Goal: Contribute content

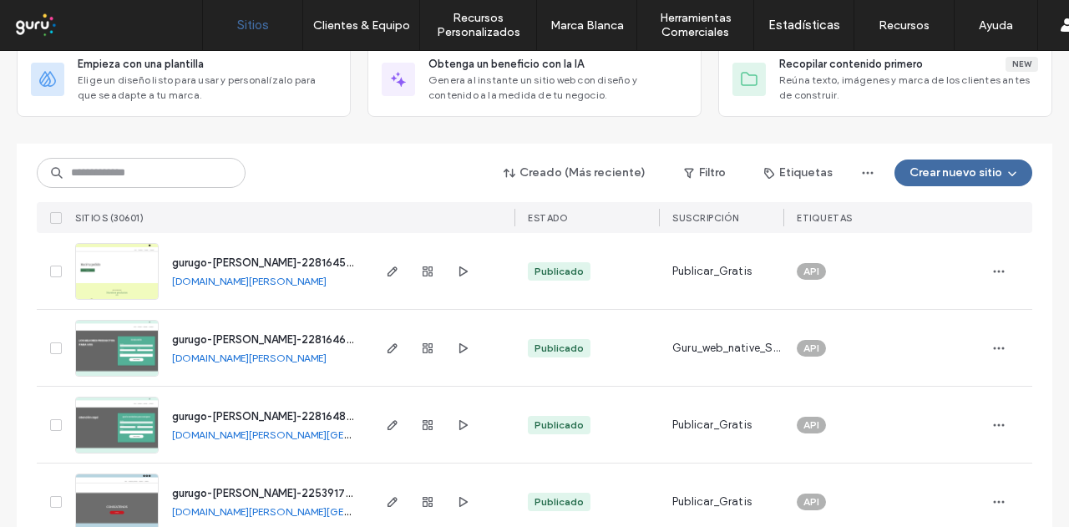
scroll to position [84, 0]
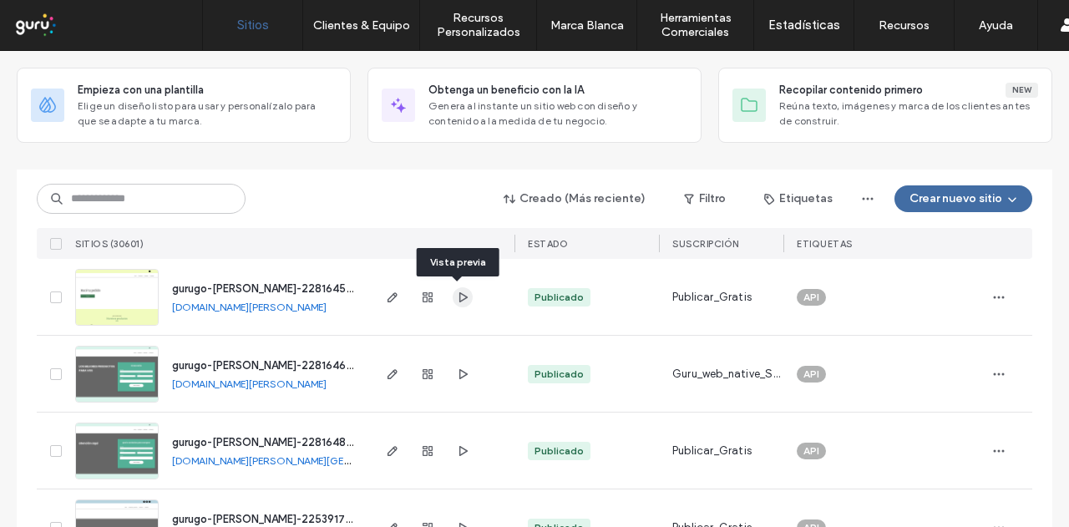
click at [457, 293] on icon "button" at bounding box center [462, 297] width 13 height 13
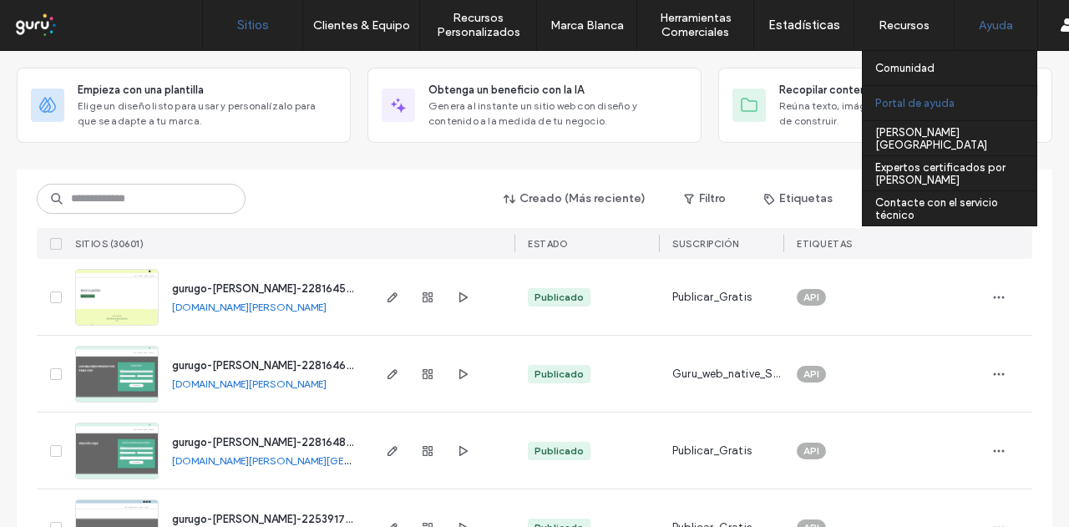
click at [940, 100] on label "Portal de ayuda" at bounding box center [914, 103] width 79 height 13
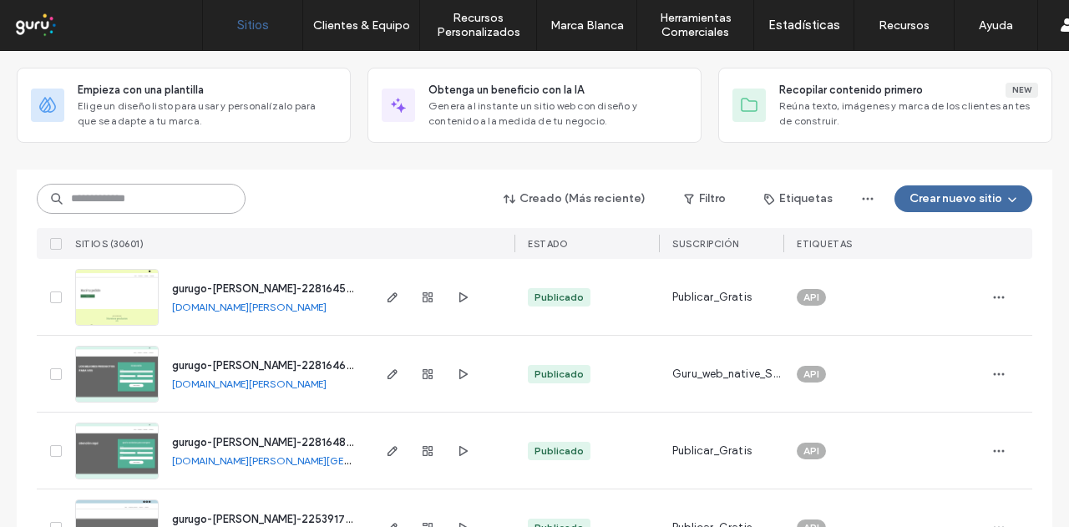
click at [155, 195] on input at bounding box center [141, 199] width 209 height 30
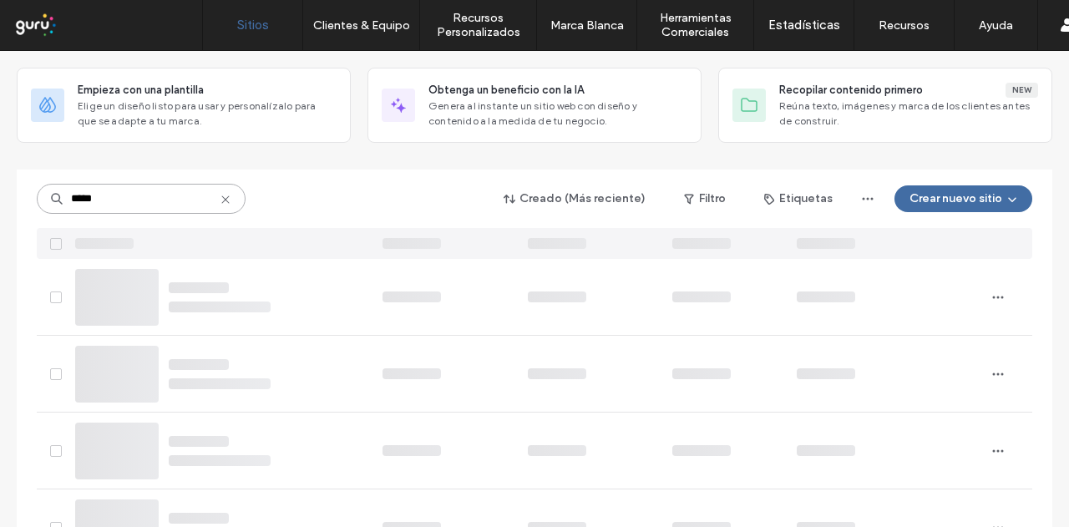
scroll to position [0, 0]
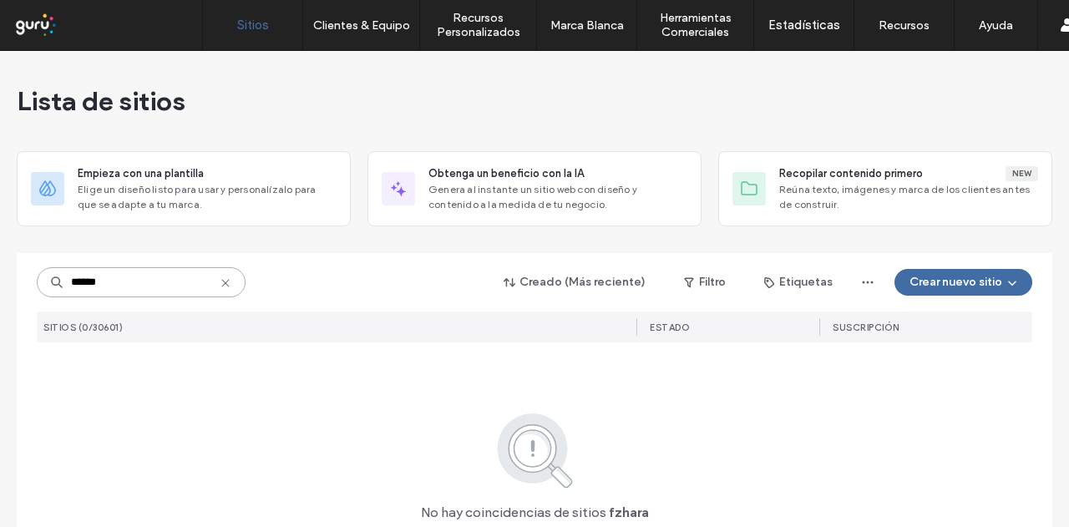
click at [72, 286] on input "******" at bounding box center [141, 282] width 209 height 30
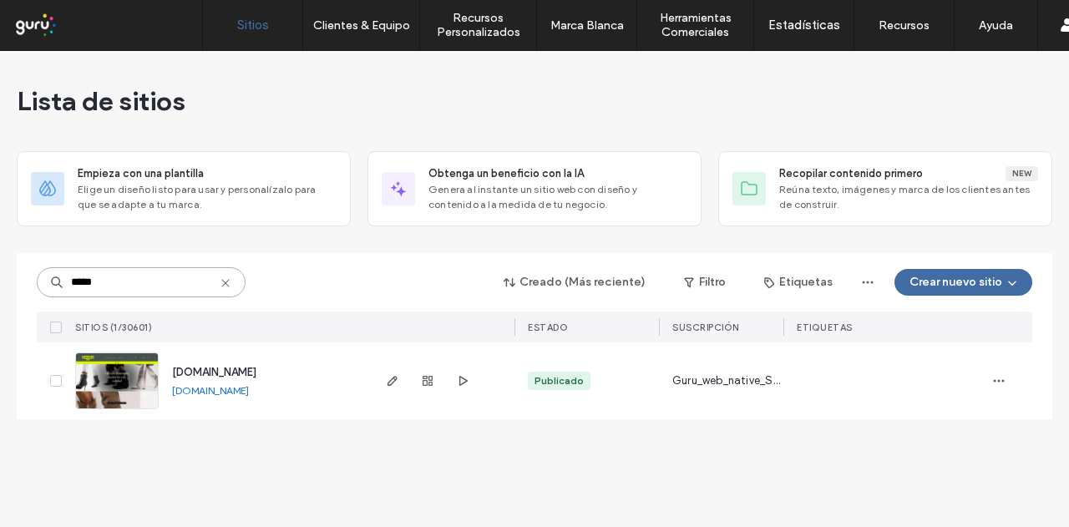
type input "*****"
click at [202, 366] on span "[DOMAIN_NAME]" at bounding box center [214, 372] width 84 height 13
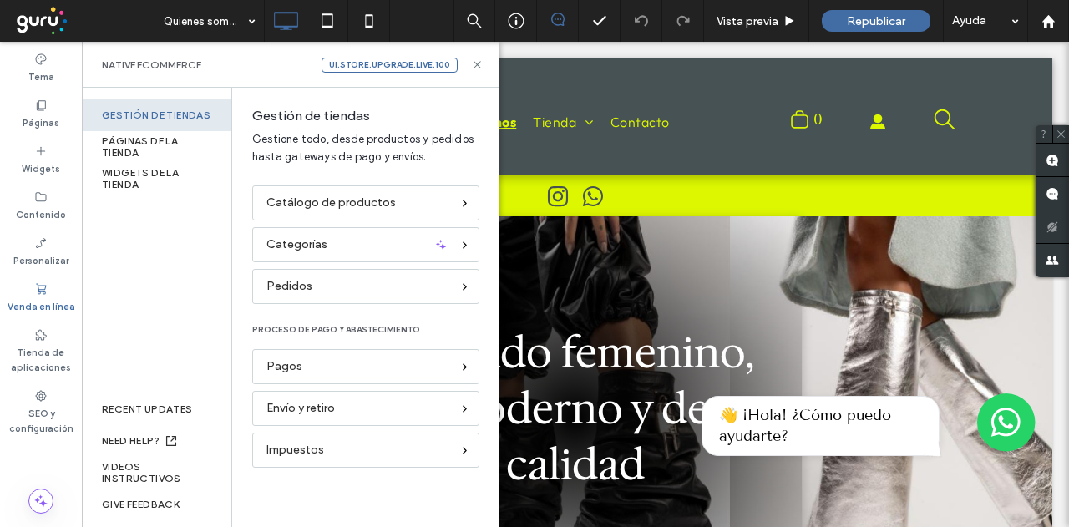
click at [162, 112] on div "Gestión de tiendas" at bounding box center [157, 115] width 150 height 32
click at [141, 146] on div "PÁGINAS DE LA TIENDA" at bounding box center [157, 147] width 150 height 32
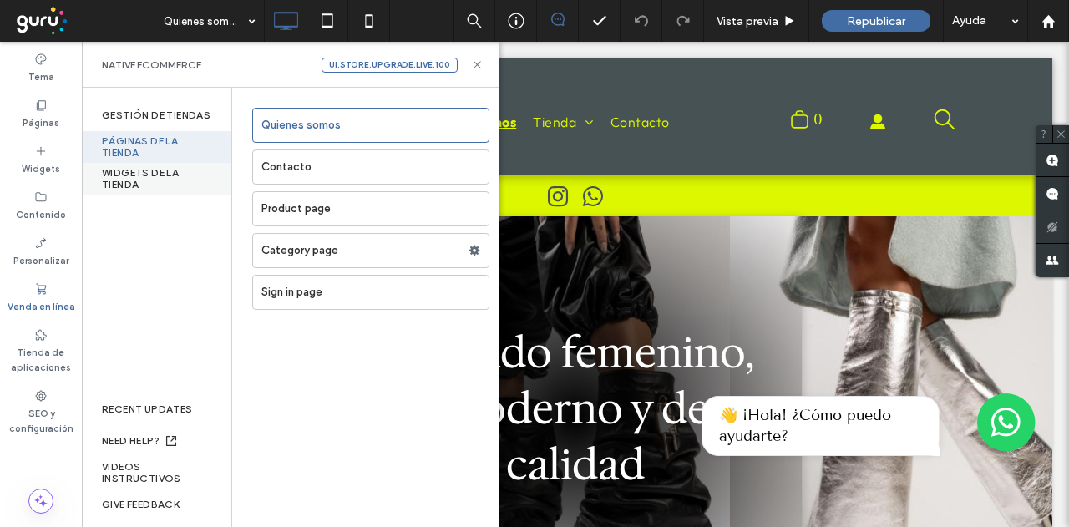
click at [119, 175] on div "WIDGETS DE LA TIENDA" at bounding box center [157, 179] width 150 height 32
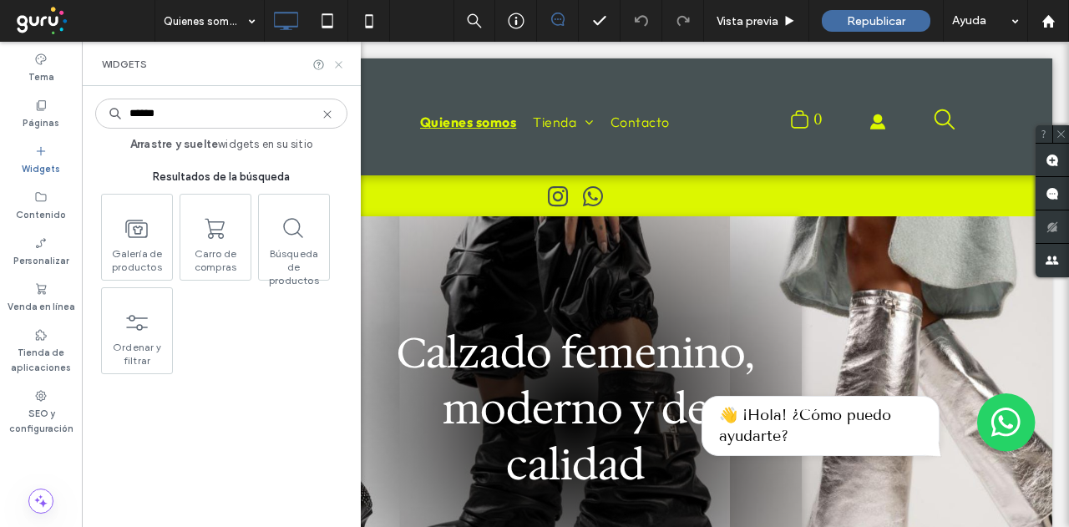
click at [342, 69] on icon at bounding box center [338, 64] width 13 height 13
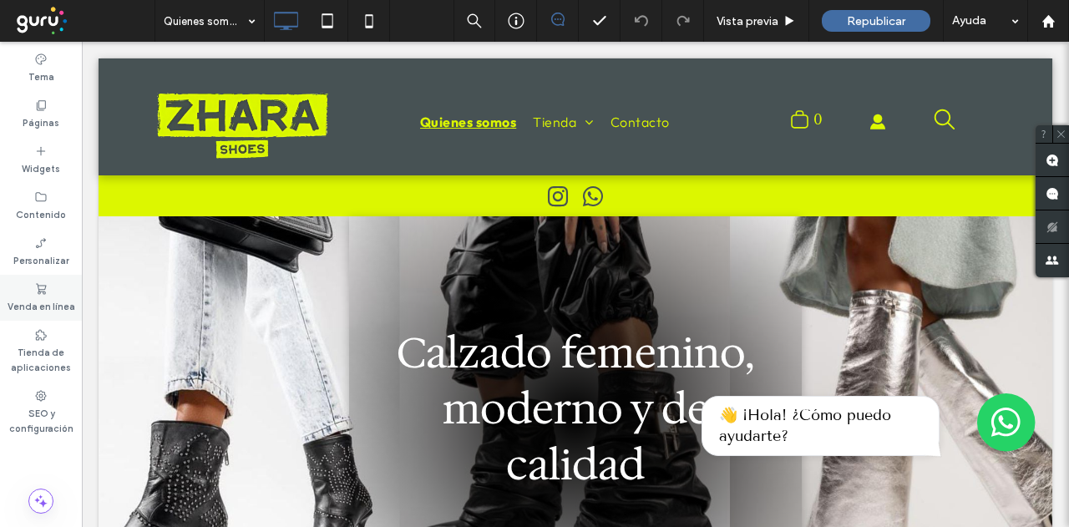
click at [30, 297] on label "Venda en línea" at bounding box center [42, 305] width 68 height 18
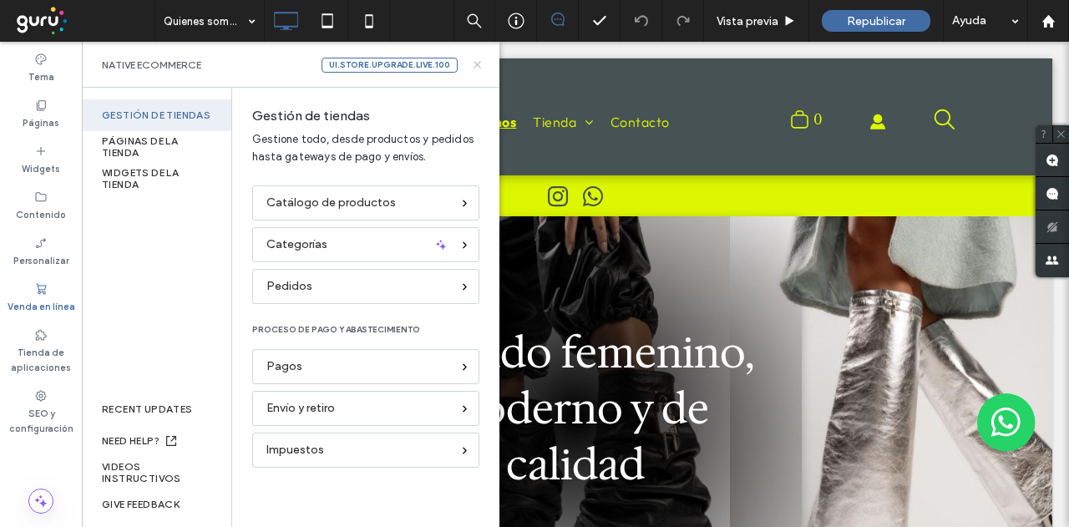
click at [474, 66] on icon at bounding box center [477, 64] width 13 height 13
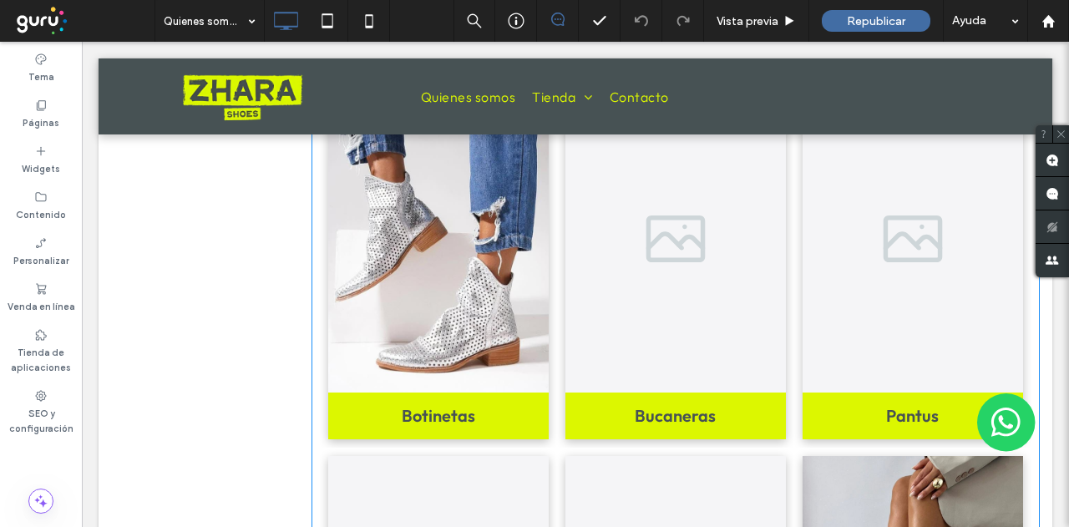
scroll to position [1587, 0]
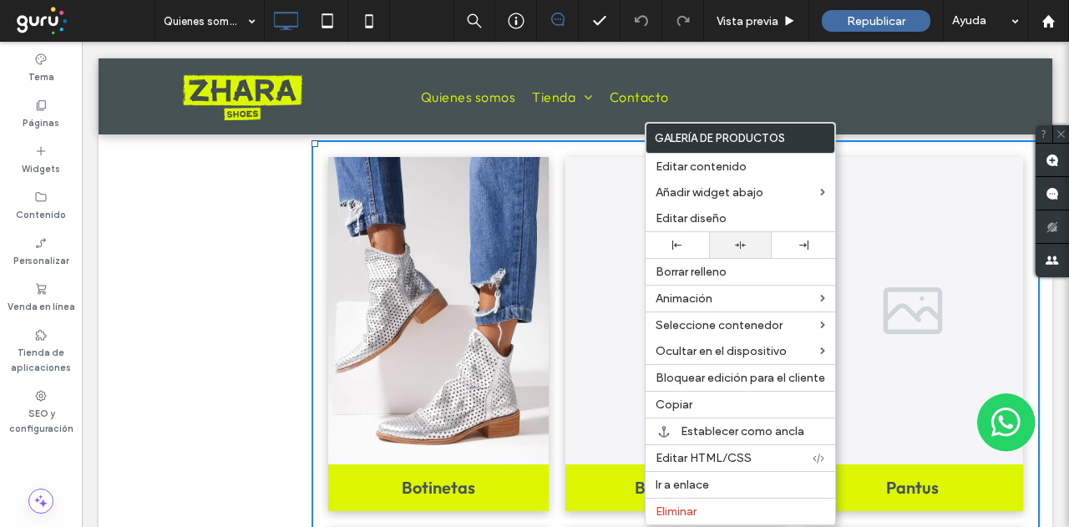
click at [742, 241] on icon at bounding box center [740, 245] width 11 height 11
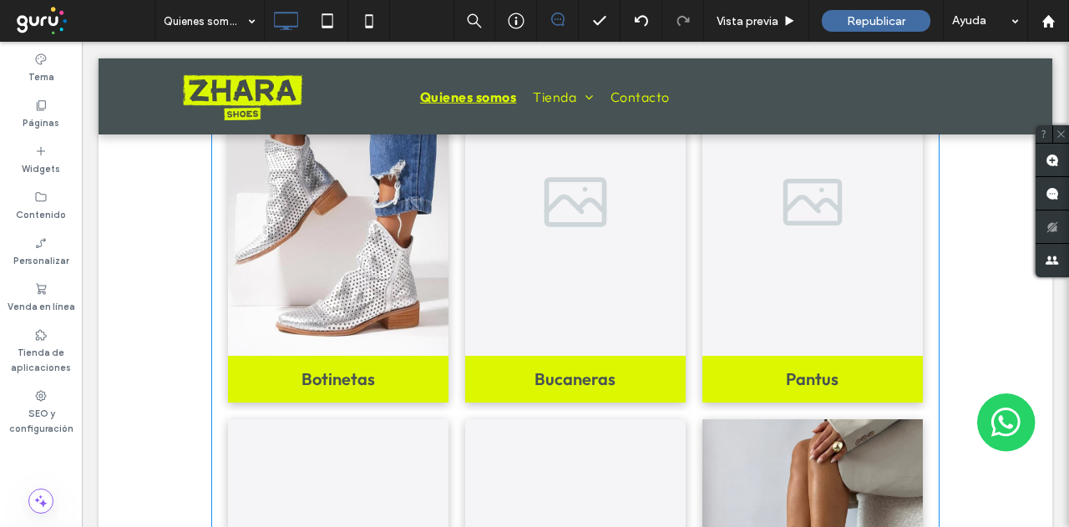
scroll to position [1670, 0]
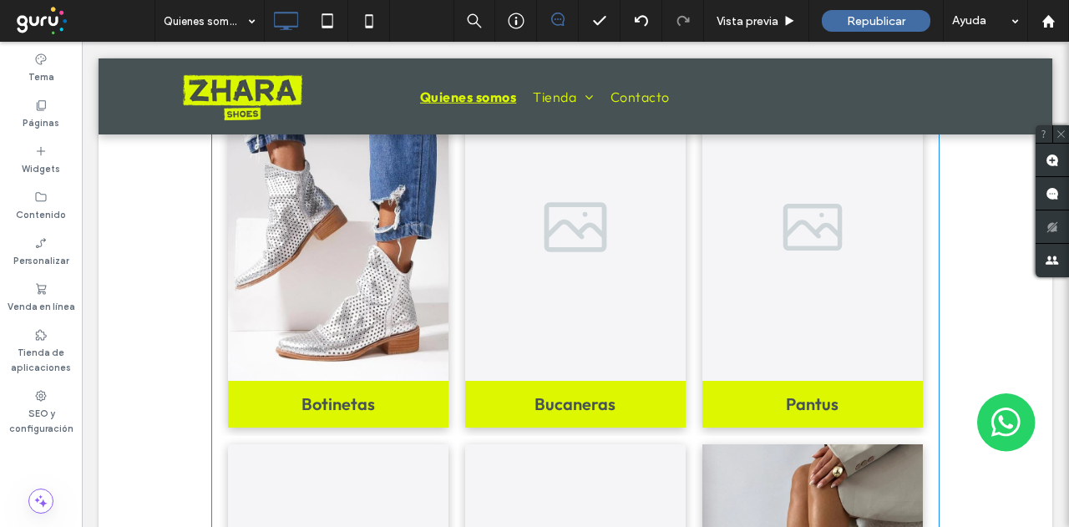
click at [570, 290] on link at bounding box center [576, 227] width 234 height 326
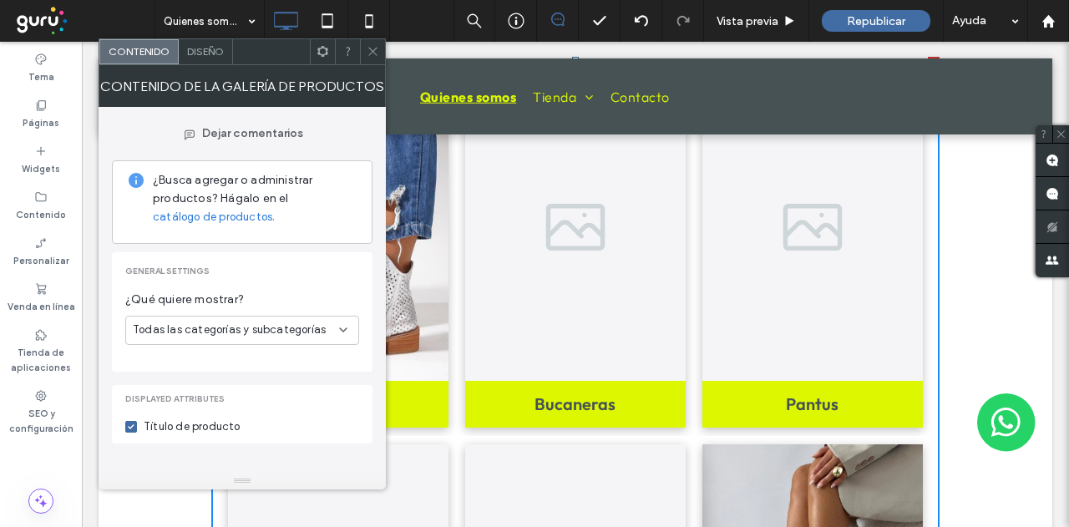
click at [374, 45] on icon at bounding box center [373, 51] width 13 height 13
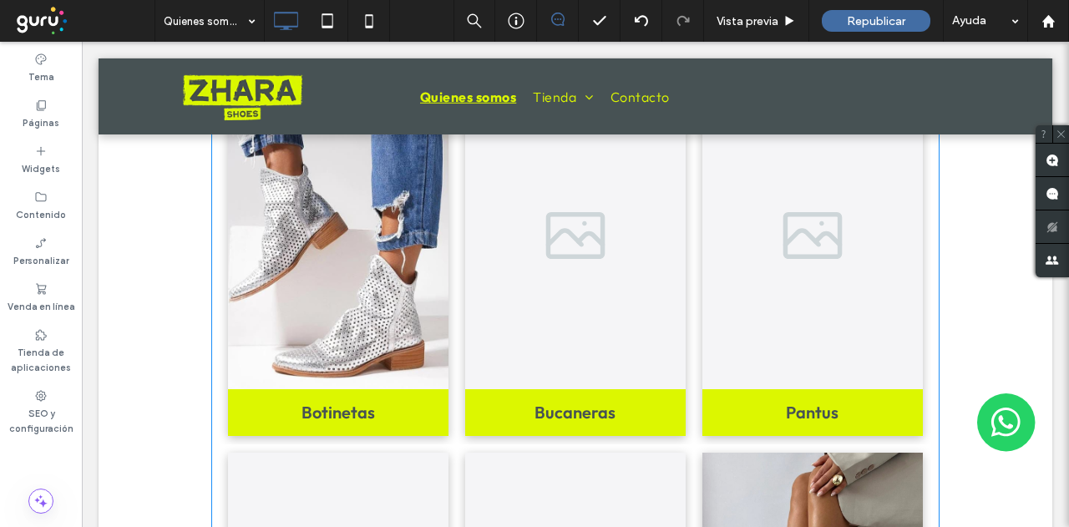
scroll to position [1754, 0]
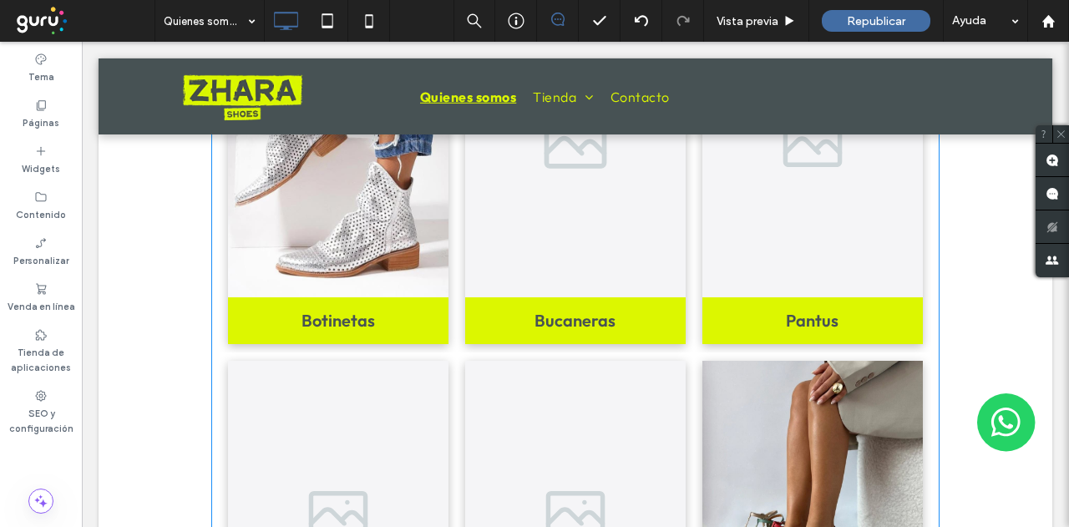
click at [545, 199] on link at bounding box center [576, 144] width 234 height 326
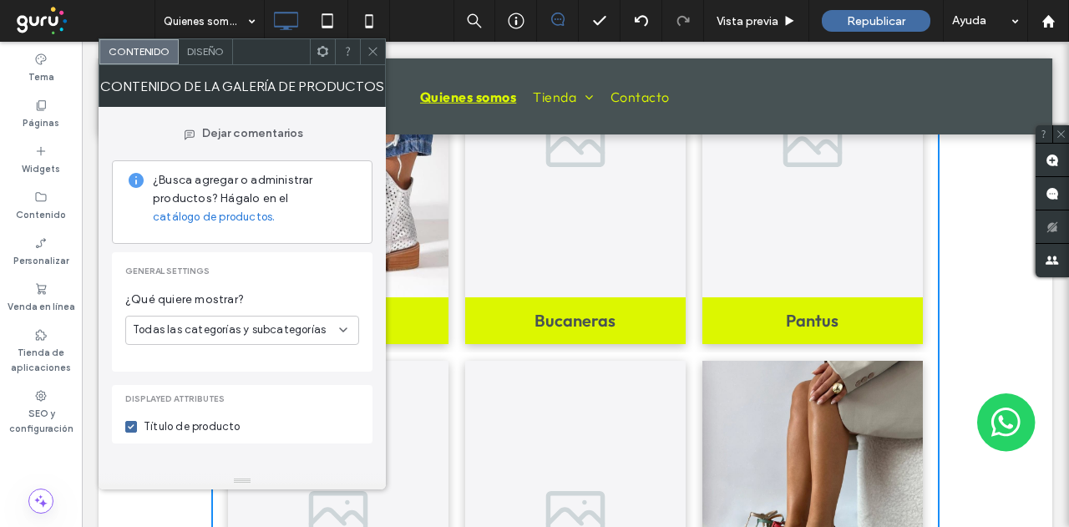
click at [362, 49] on div at bounding box center [372, 51] width 25 height 25
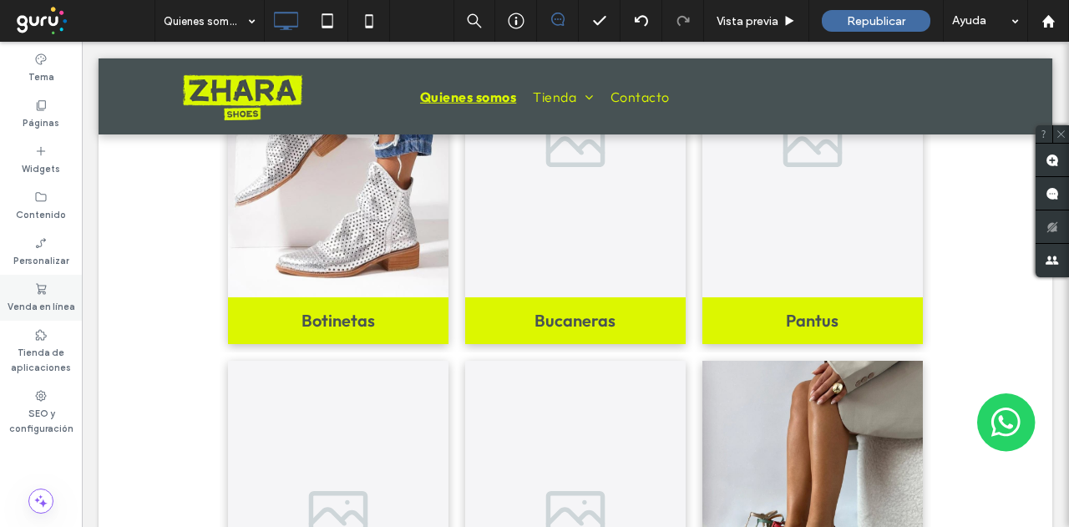
click at [40, 290] on icon at bounding box center [40, 288] width 13 height 13
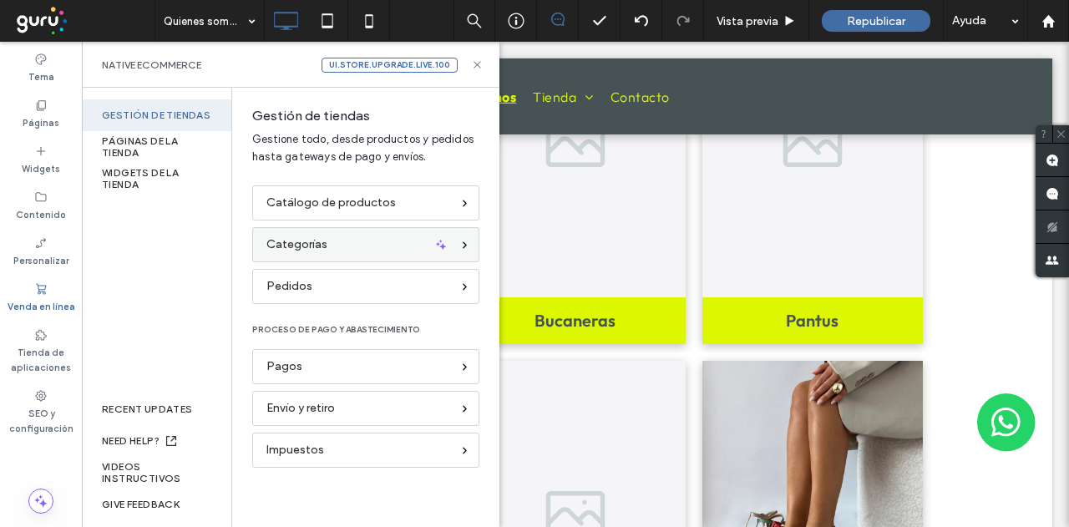
click at [331, 241] on div "Categorías" at bounding box center [358, 245] width 185 height 18
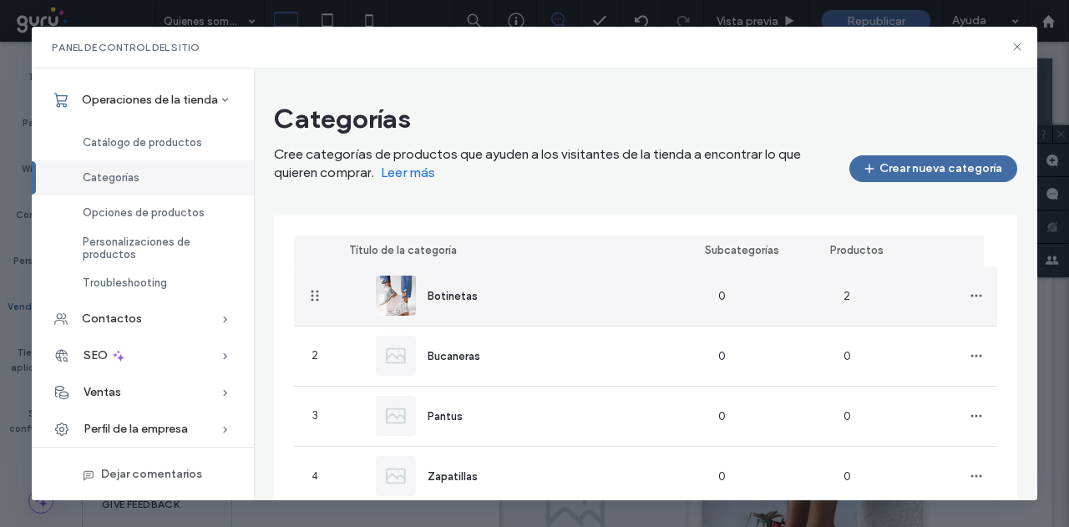
scroll to position [84, 0]
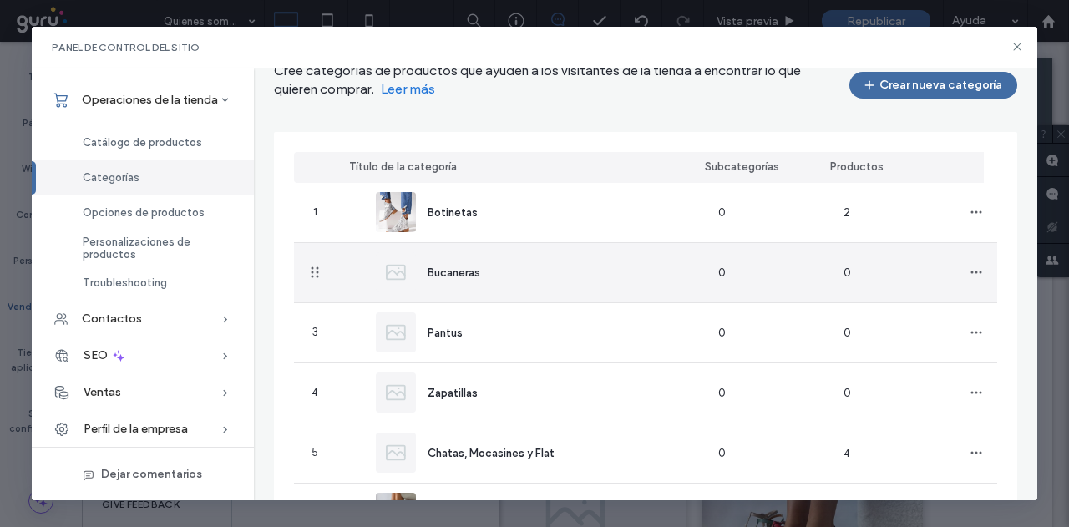
click at [400, 266] on img at bounding box center [396, 272] width 40 height 40
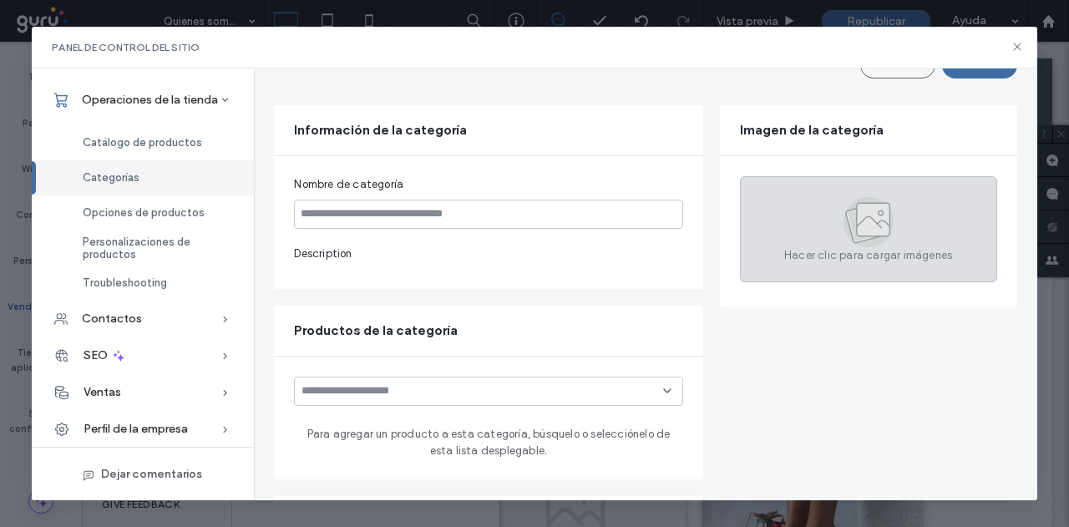
type input "*********"
click at [814, 213] on div "Hacer clic para cargar imágenes" at bounding box center [868, 229] width 257 height 106
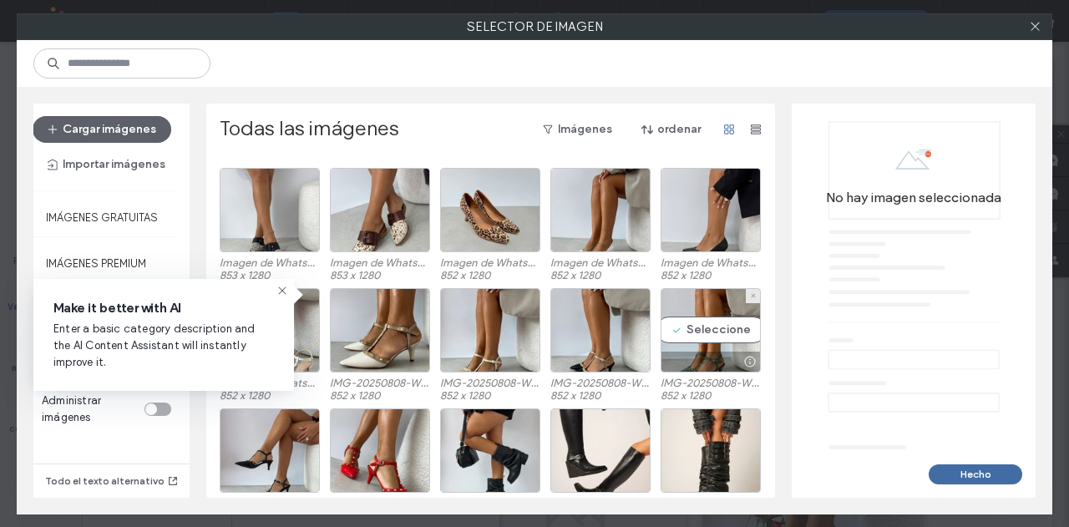
scroll to position [0, 0]
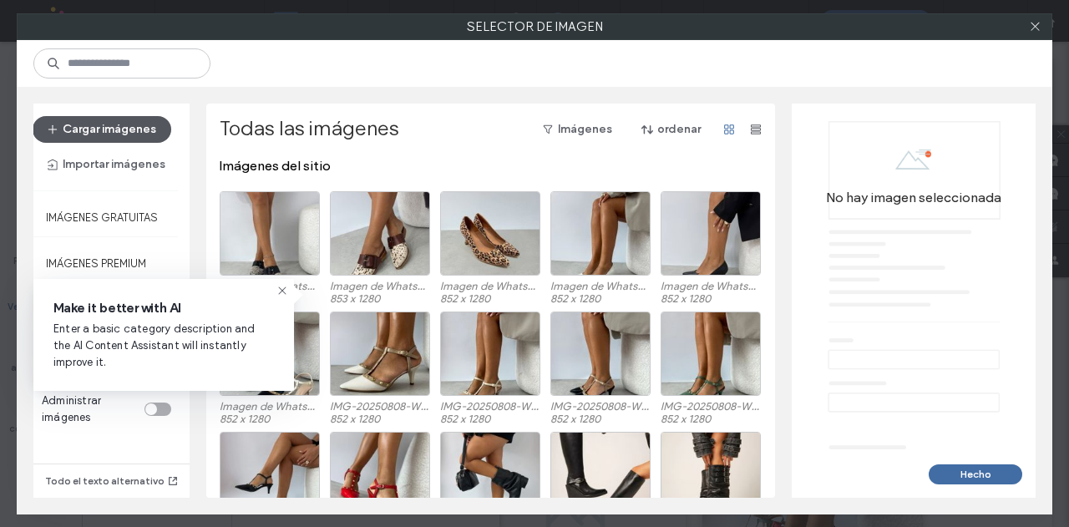
click at [104, 128] on button "Cargar imágenes" at bounding box center [102, 129] width 139 height 27
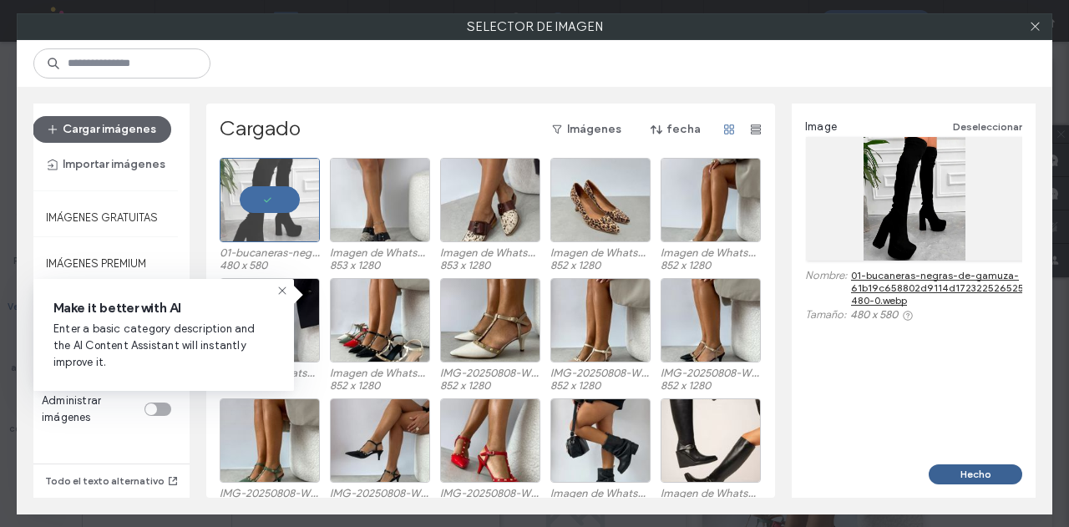
click at [976, 475] on button "Hecho" at bounding box center [976, 474] width 94 height 20
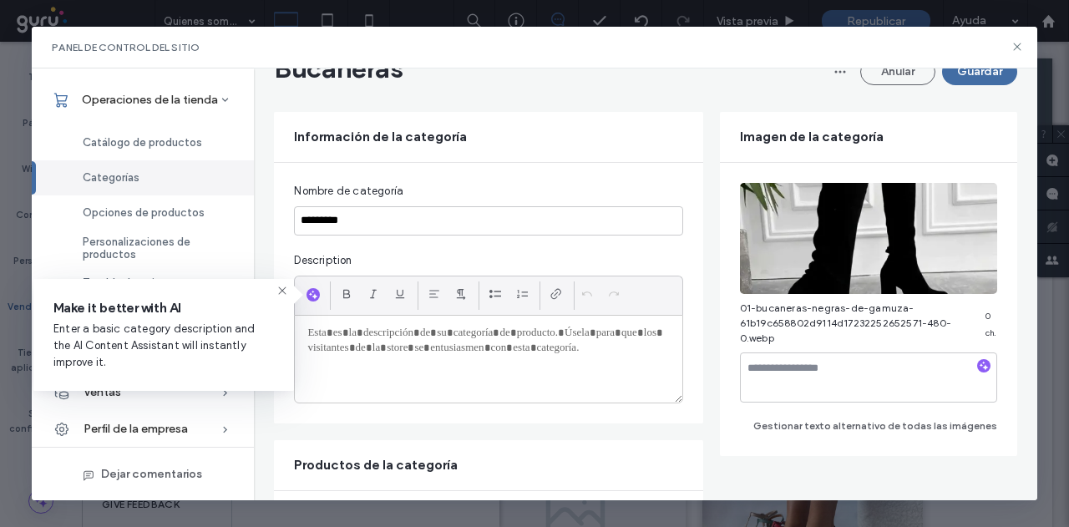
drag, startPoint x: 973, startPoint y: 74, endPoint x: 901, endPoint y: 113, distance: 81.5
click at [972, 74] on button "Guardar" at bounding box center [979, 71] width 75 height 27
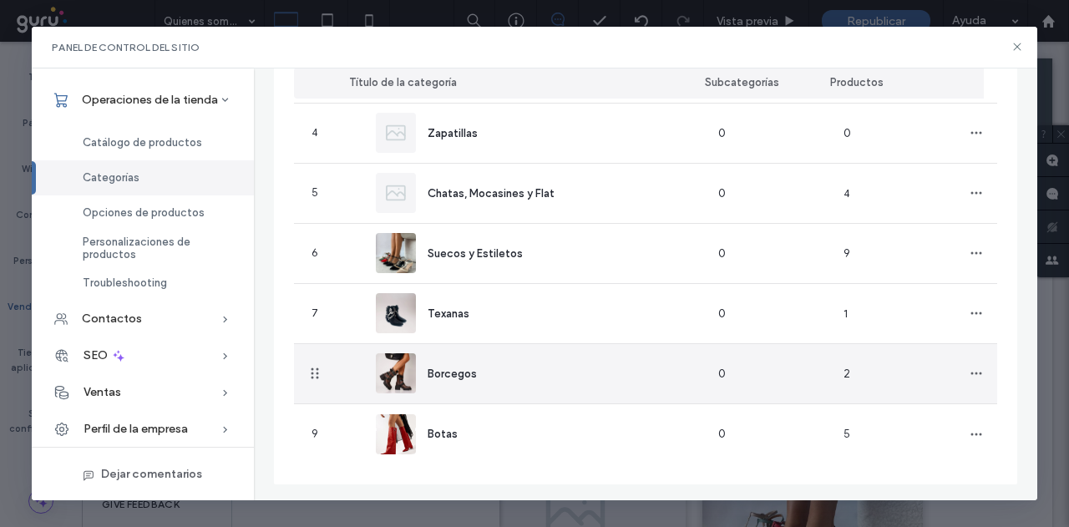
scroll to position [346, 0]
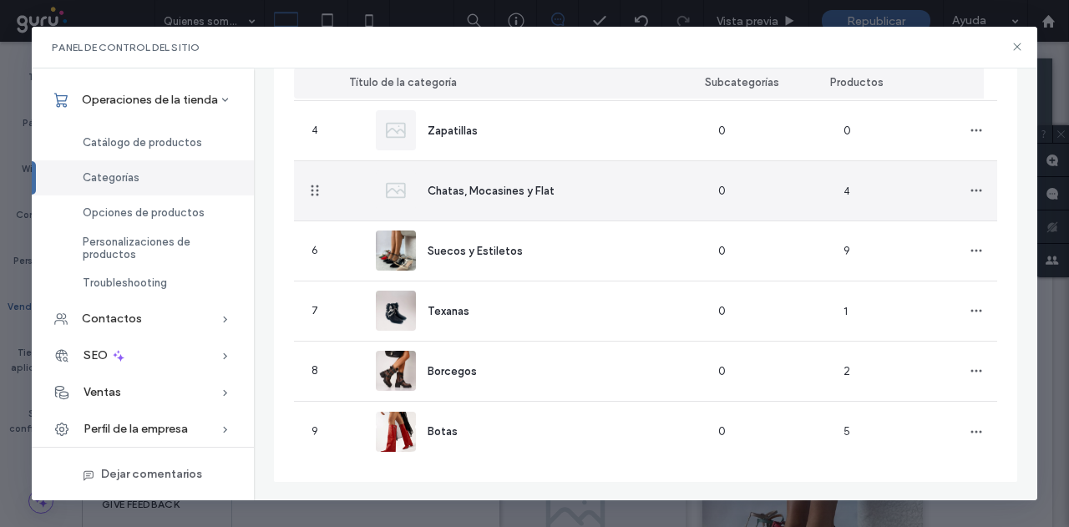
click at [403, 183] on img at bounding box center [396, 190] width 40 height 40
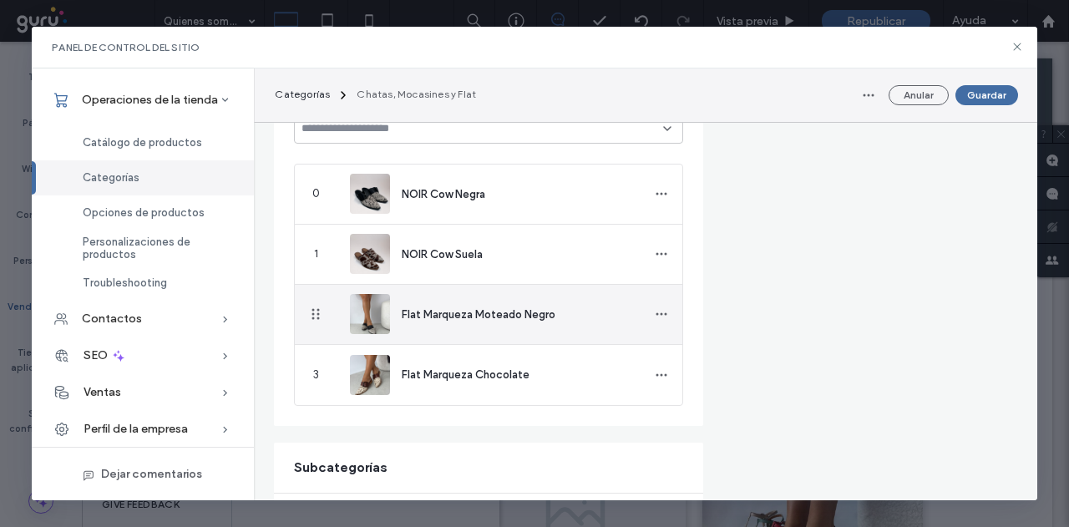
type input "**********"
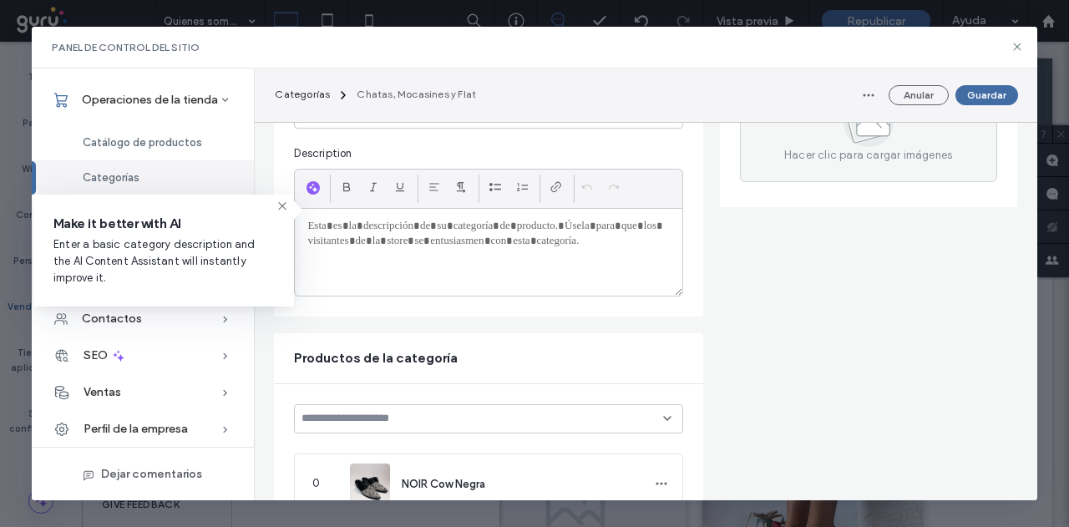
scroll to position [95, 0]
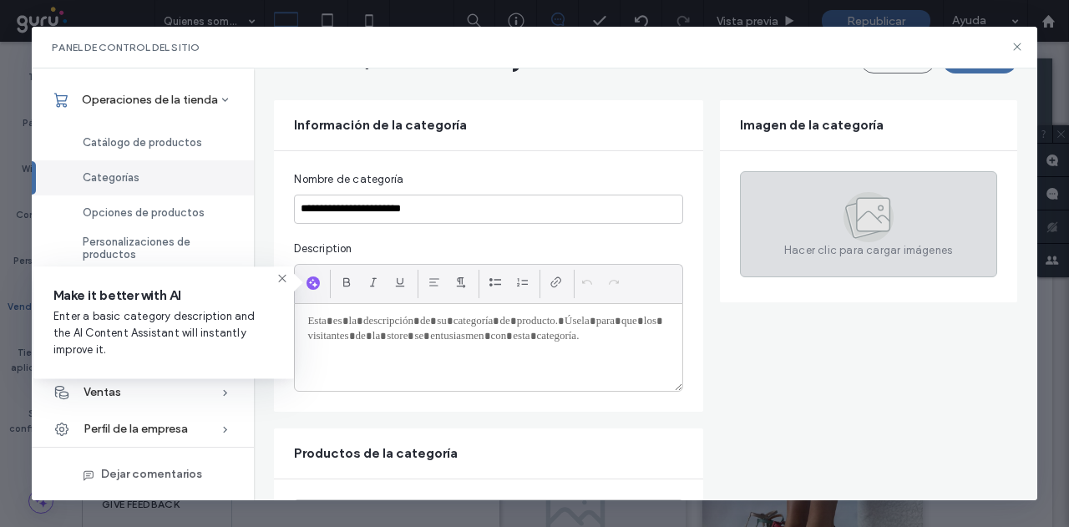
click at [892, 193] on div "Hacer clic para cargar imágenes" at bounding box center [868, 224] width 257 height 106
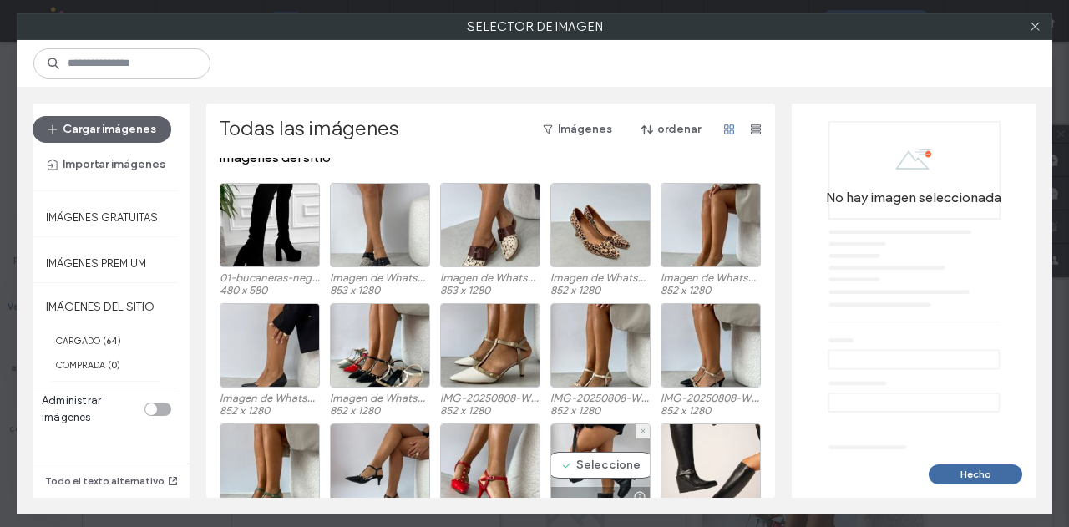
scroll to position [0, 0]
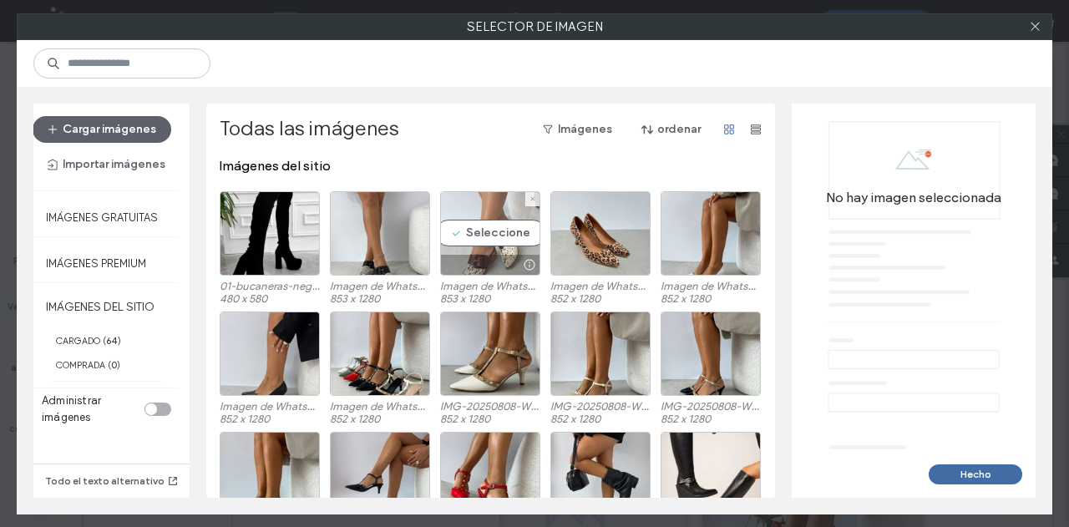
click at [478, 226] on div "Seleccione" at bounding box center [490, 233] width 100 height 84
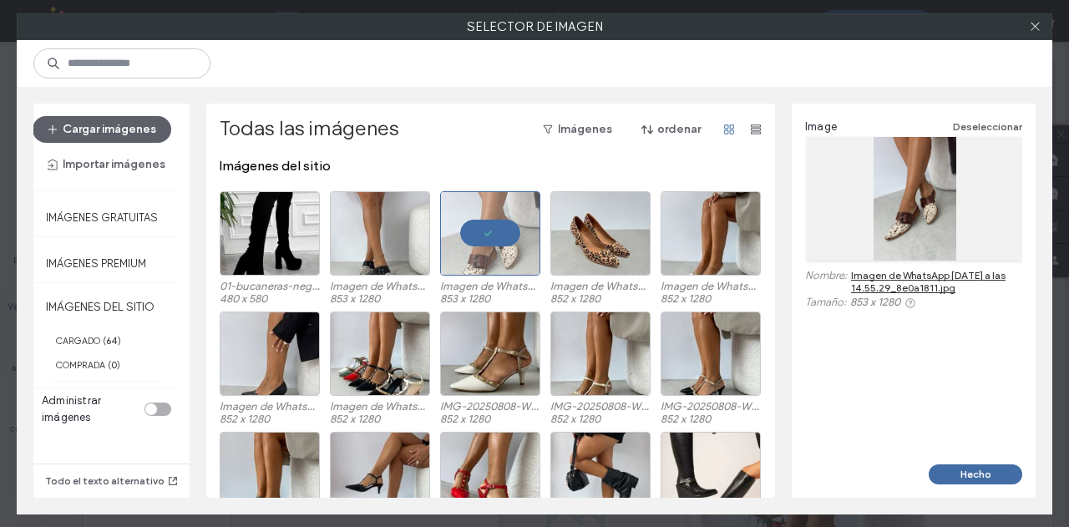
click at [963, 479] on button "Hecho" at bounding box center [976, 474] width 94 height 20
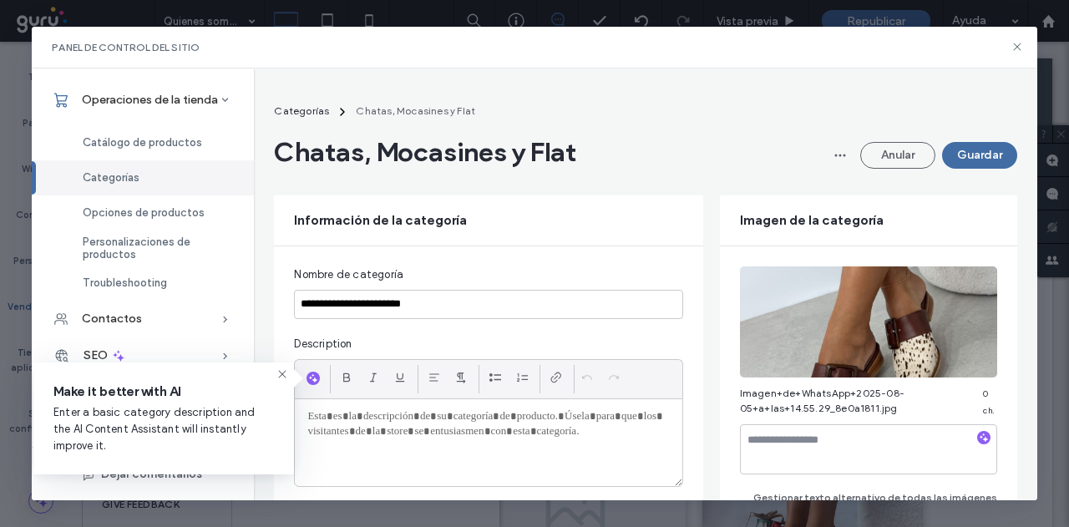
drag, startPoint x: 962, startPoint y: 149, endPoint x: 923, endPoint y: 176, distance: 48.0
click at [962, 149] on button "Guardar" at bounding box center [979, 155] width 75 height 27
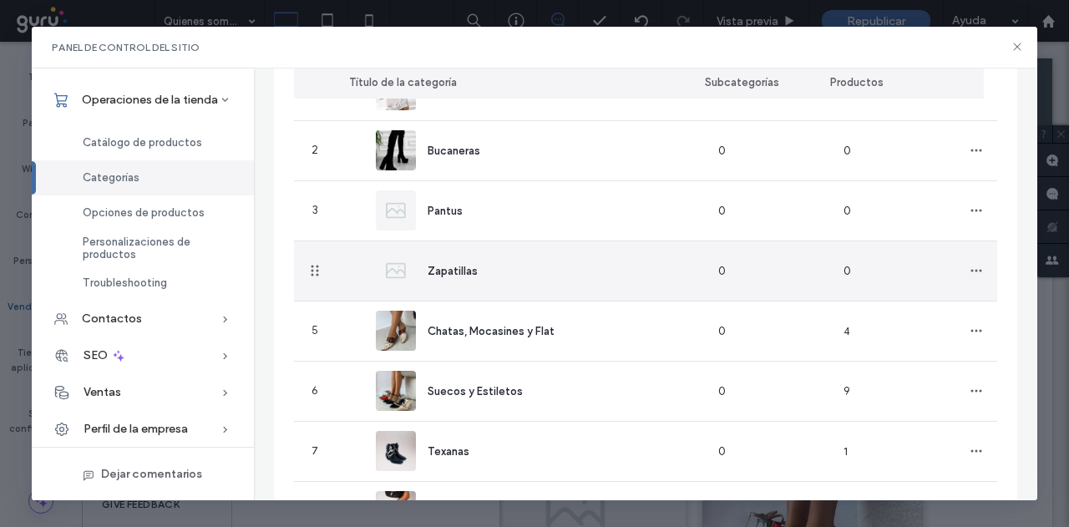
scroll to position [179, 0]
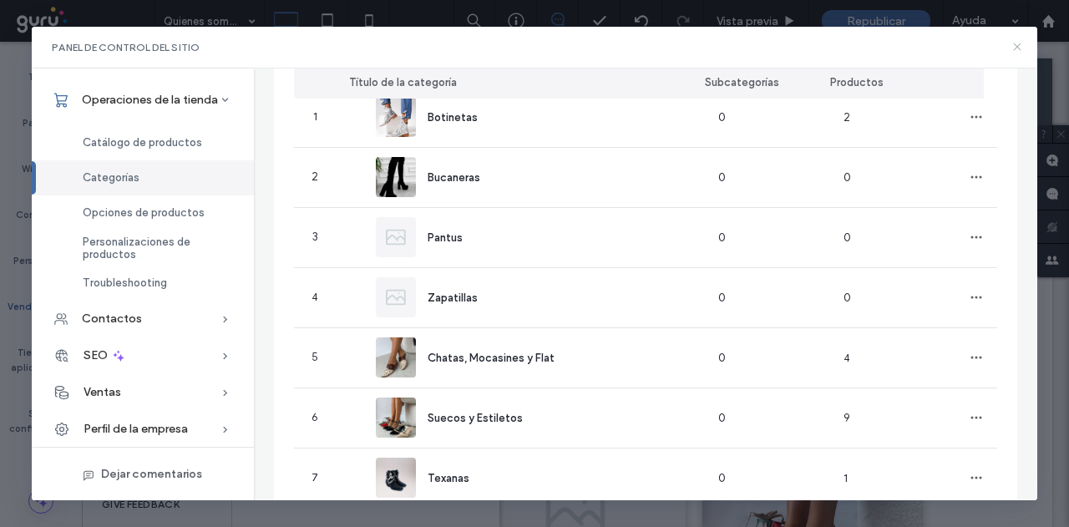
click at [1016, 41] on icon at bounding box center [1017, 46] width 13 height 13
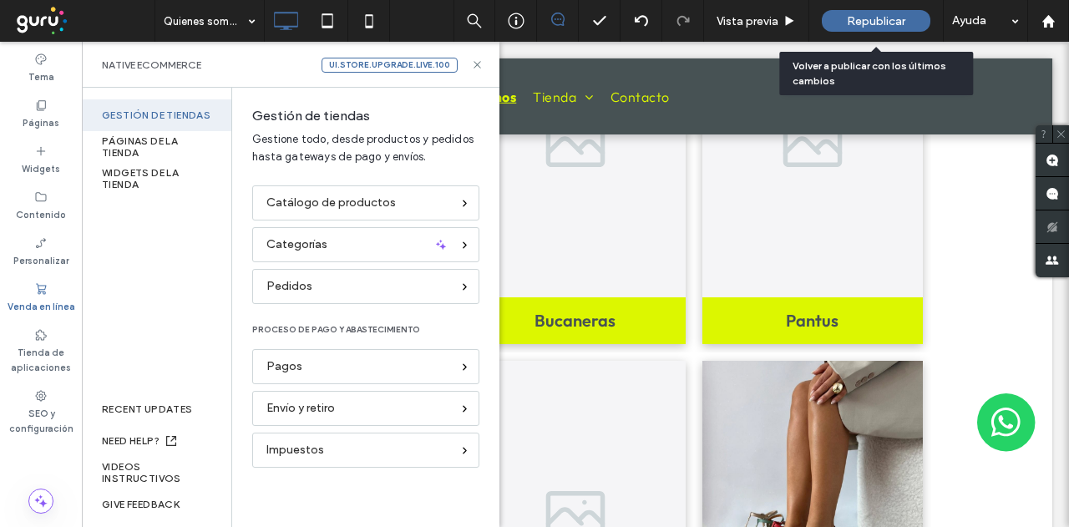
click at [874, 15] on span "Republicar" at bounding box center [876, 21] width 58 height 14
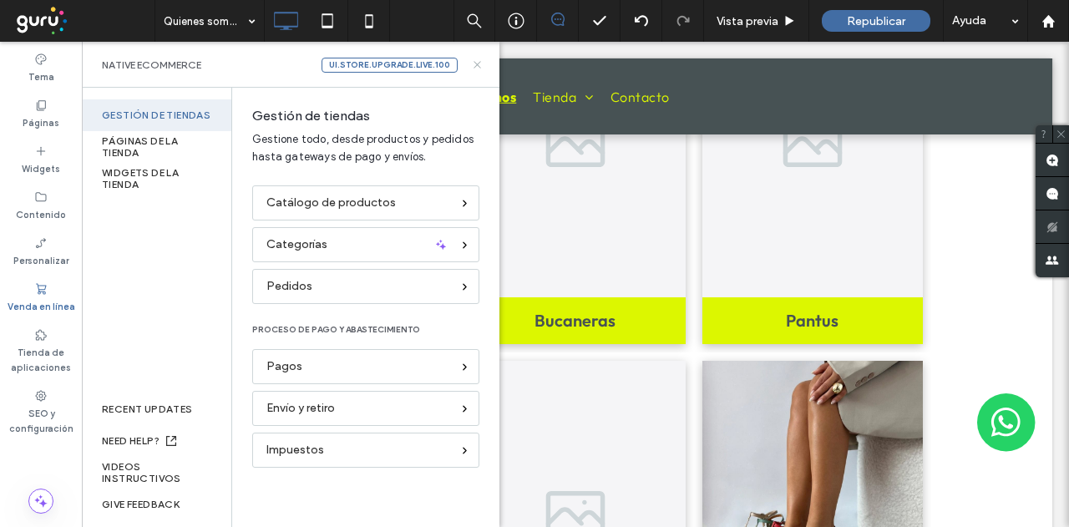
click at [474, 61] on body ".wqwq-1{fill:#231f20;} .cls-1q, .cls-2q { fill-rule: evenodd; } .cls-2q { fill:…" at bounding box center [534, 263] width 1069 height 527
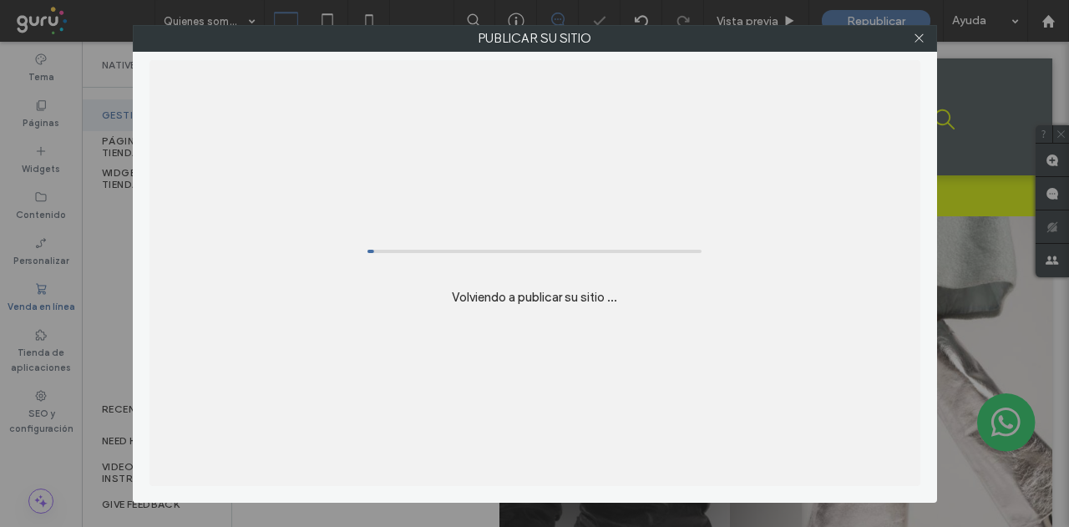
scroll to position [0, 0]
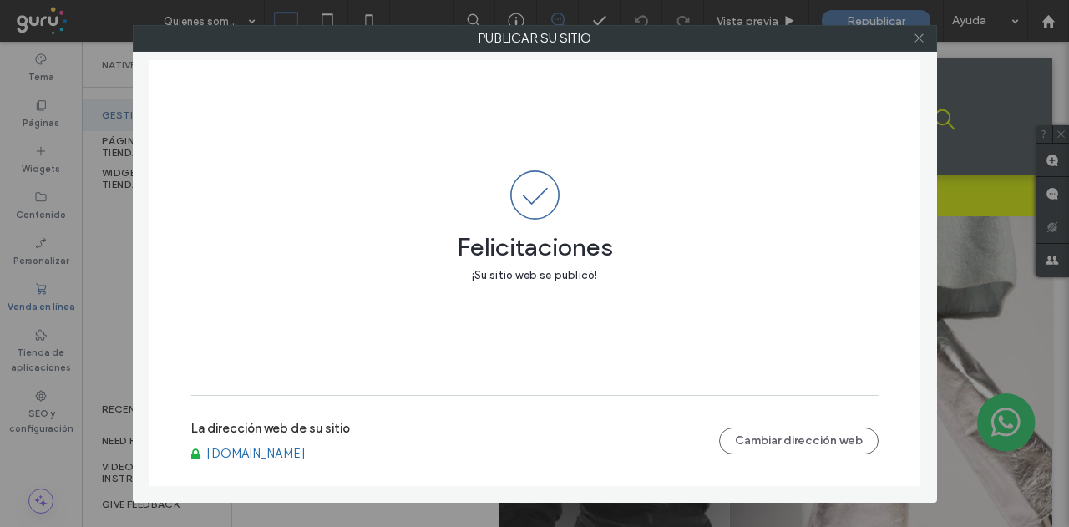
click at [918, 36] on icon at bounding box center [919, 38] width 13 height 13
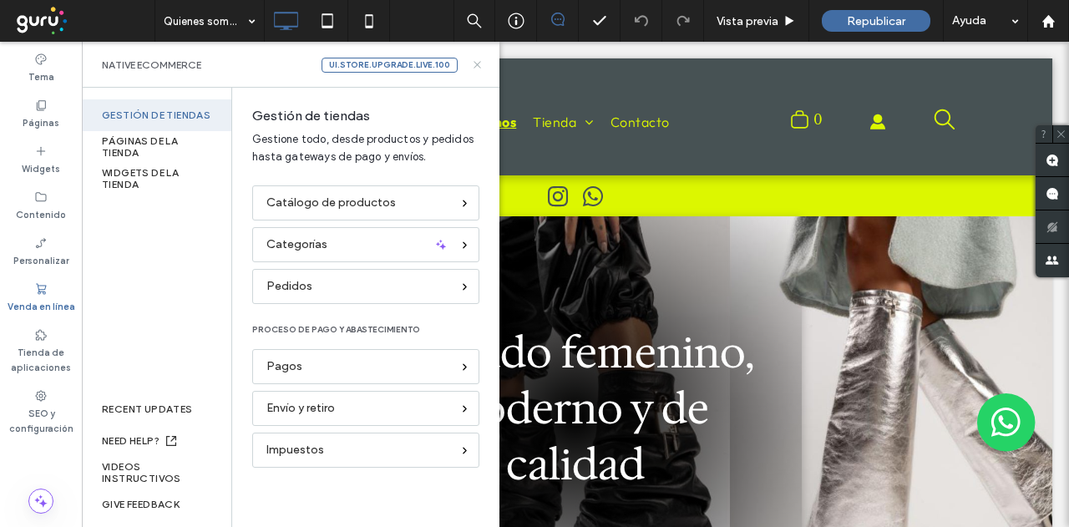
click at [474, 65] on icon at bounding box center [477, 64] width 13 height 13
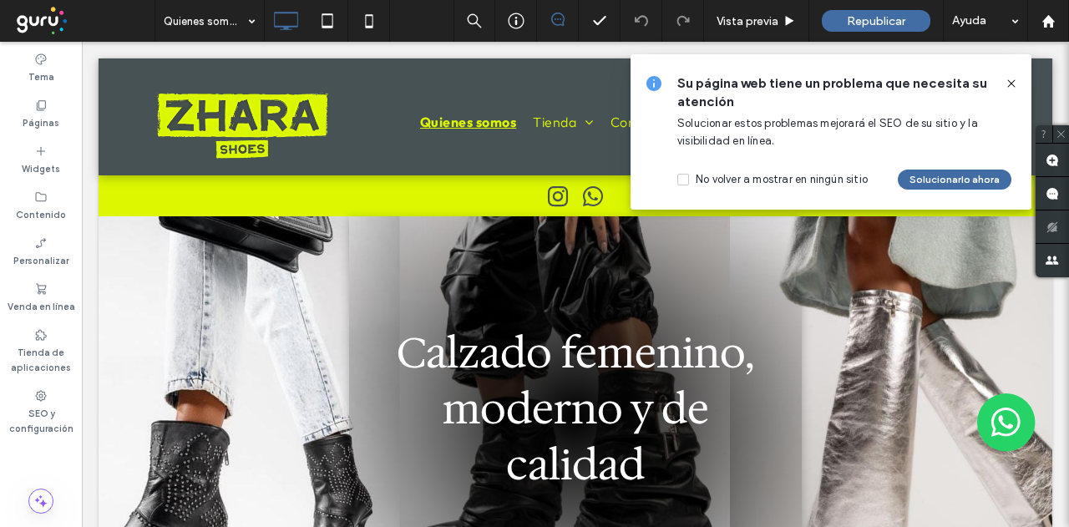
click at [1011, 79] on icon at bounding box center [1011, 83] width 13 height 13
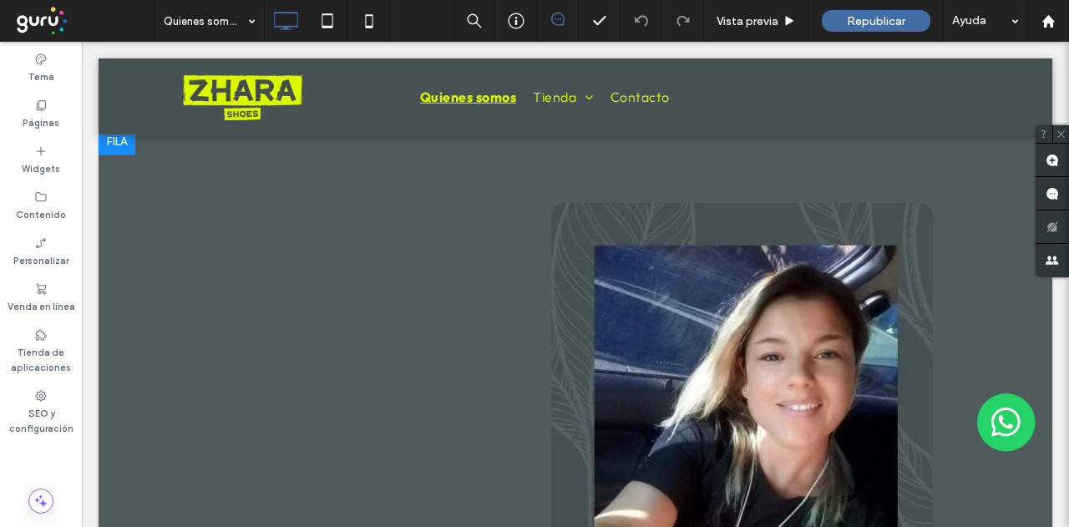
scroll to position [835, 0]
